Goal: Navigation & Orientation: Find specific page/section

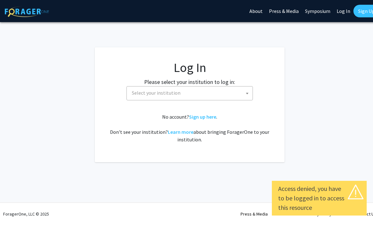
click at [341, 13] on link "Log In" at bounding box center [343, 11] width 20 height 22
select select "34"
click at [223, 98] on span "Baylor University" at bounding box center [190, 93] width 123 height 13
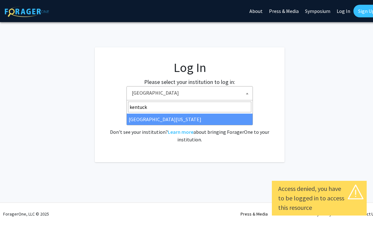
type input "kentucky"
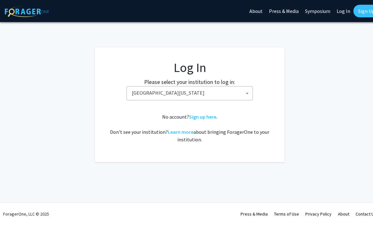
select select "13"
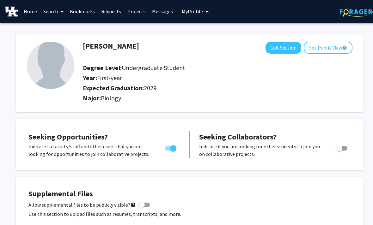
click at [85, 9] on link "Bookmarks" at bounding box center [82, 11] width 31 height 22
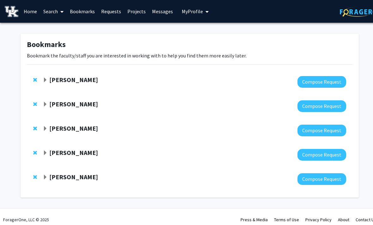
click at [91, 179] on div "[PERSON_NAME]" at bounding box center [111, 178] width 137 height 8
click at [107, 154] on div "[PERSON_NAME]" at bounding box center [111, 153] width 137 height 8
click at [98, 155] on strong "[PERSON_NAME]" at bounding box center [73, 153] width 49 height 8
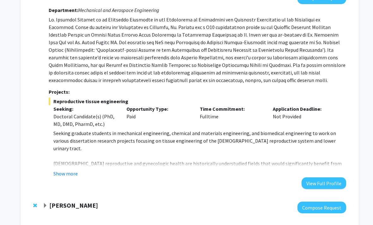
scroll to position [170, 0]
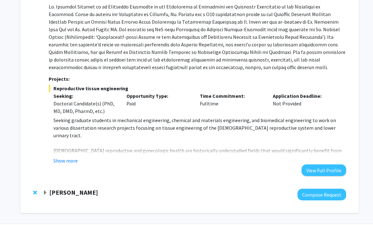
click at [47, 193] on span "Expand Brooks Lane Bookmark" at bounding box center [45, 193] width 5 height 5
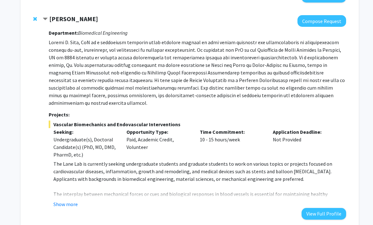
scroll to position [344, 0]
click at [58, 201] on button "Show more" at bounding box center [65, 205] width 24 height 8
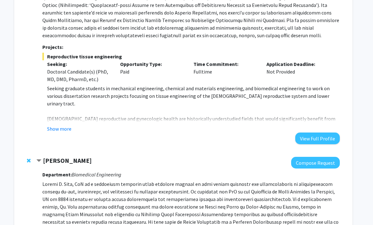
scroll to position [203, 6]
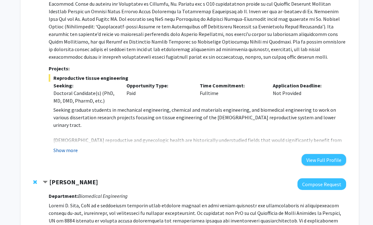
click at [55, 149] on button "Show more" at bounding box center [65, 151] width 24 height 8
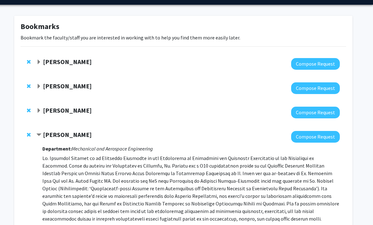
scroll to position [0, 6]
